Goal: Go to known website: Access a specific website the user already knows

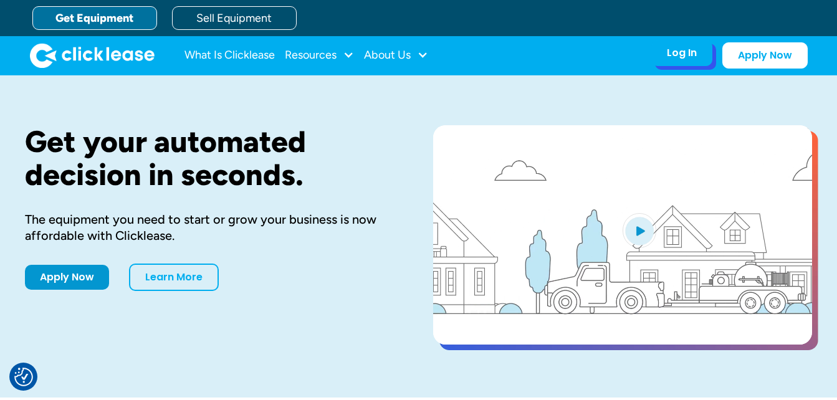
drag, startPoint x: 0, startPoint y: 0, endPoint x: 687, endPoint y: 58, distance: 689.6
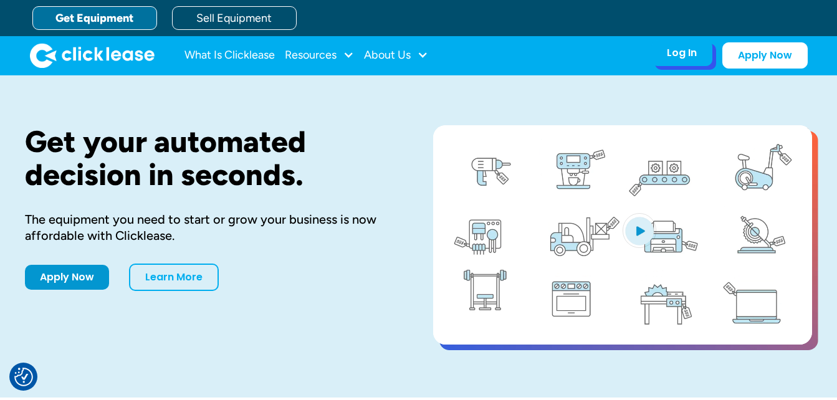
click at [687, 58] on div "Log In" at bounding box center [682, 53] width 30 height 12
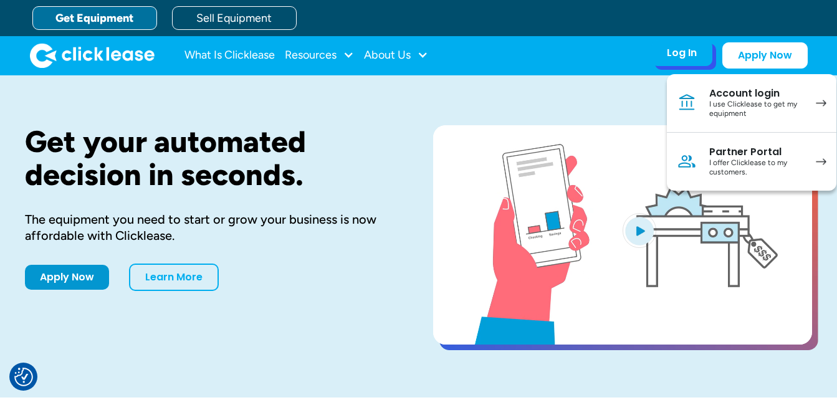
click at [760, 108] on div "I use Clicklease to get my equipment" at bounding box center [757, 109] width 94 height 19
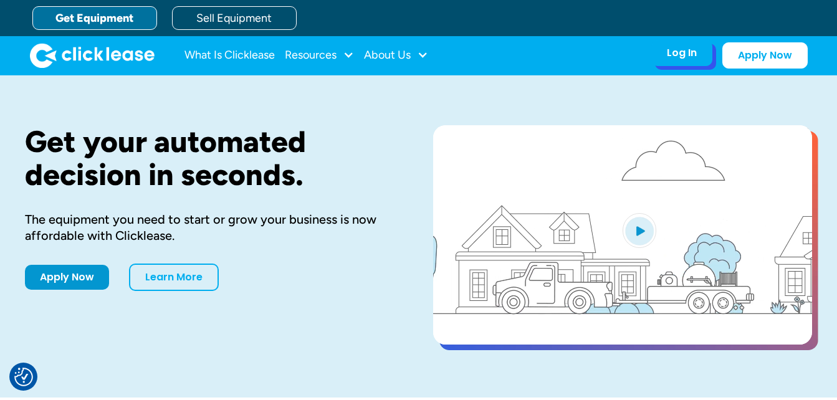
click at [672, 58] on div "Log In" at bounding box center [682, 53] width 30 height 12
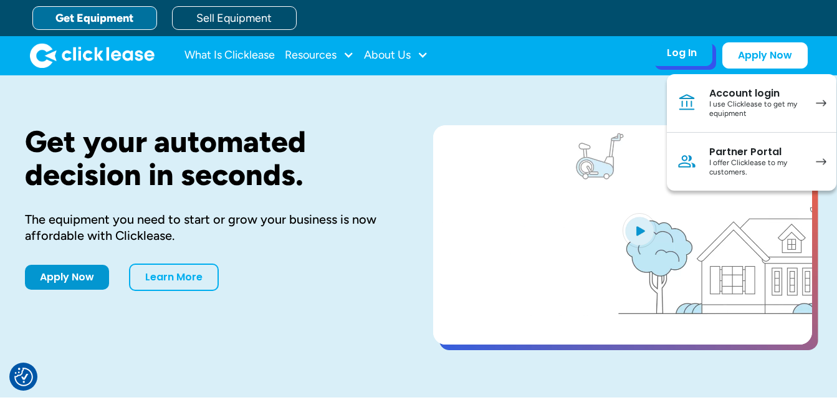
click at [780, 97] on div "Account login" at bounding box center [757, 93] width 94 height 12
